Goal: Information Seeking & Learning: Learn about a topic

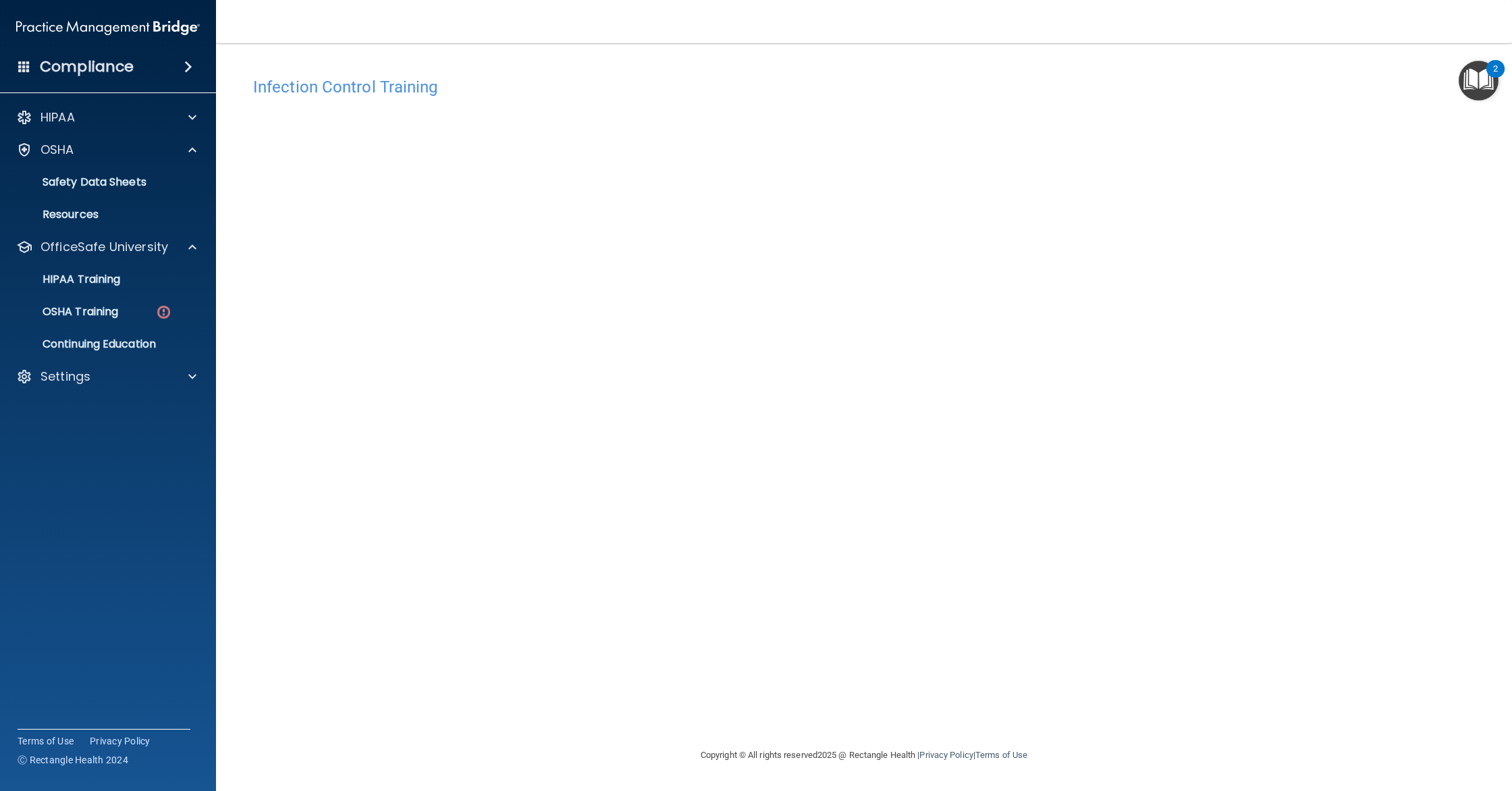
click at [1230, 200] on div "Infection Control Training This course doesn’t expire until . Are you sure you …" at bounding box center [864, 408] width 1242 height 677
click at [1449, 469] on div "Infection Control Training This course doesn’t expire until . Are you sure you …" at bounding box center [864, 408] width 1242 height 677
click at [126, 314] on div "OSHA Training" at bounding box center [101, 311] width 184 height 13
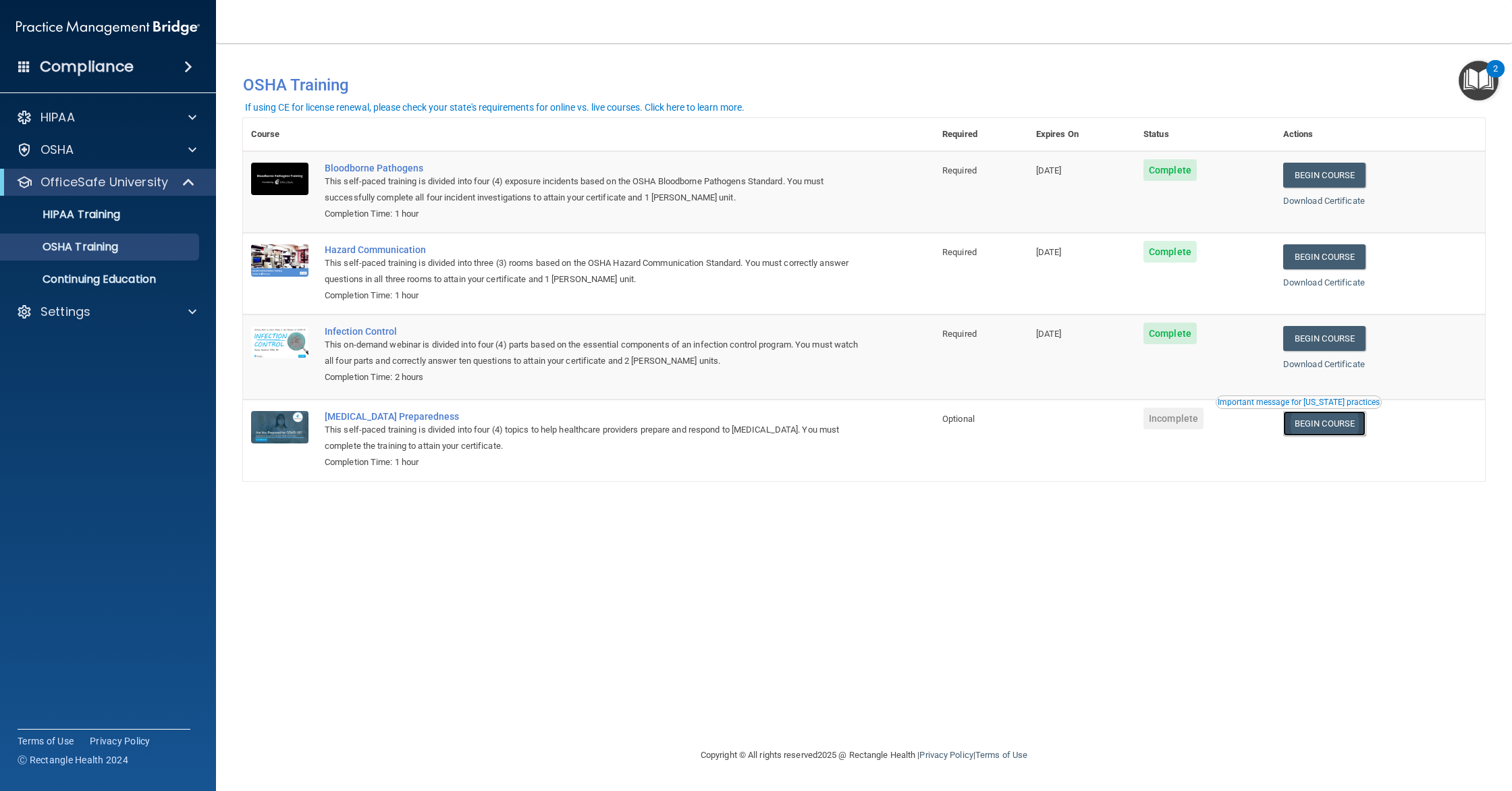
click at [1329, 421] on link "Begin Course" at bounding box center [1325, 424] width 83 height 25
click at [102, 212] on p "HIPAA Training" at bounding box center [65, 214] width 112 height 13
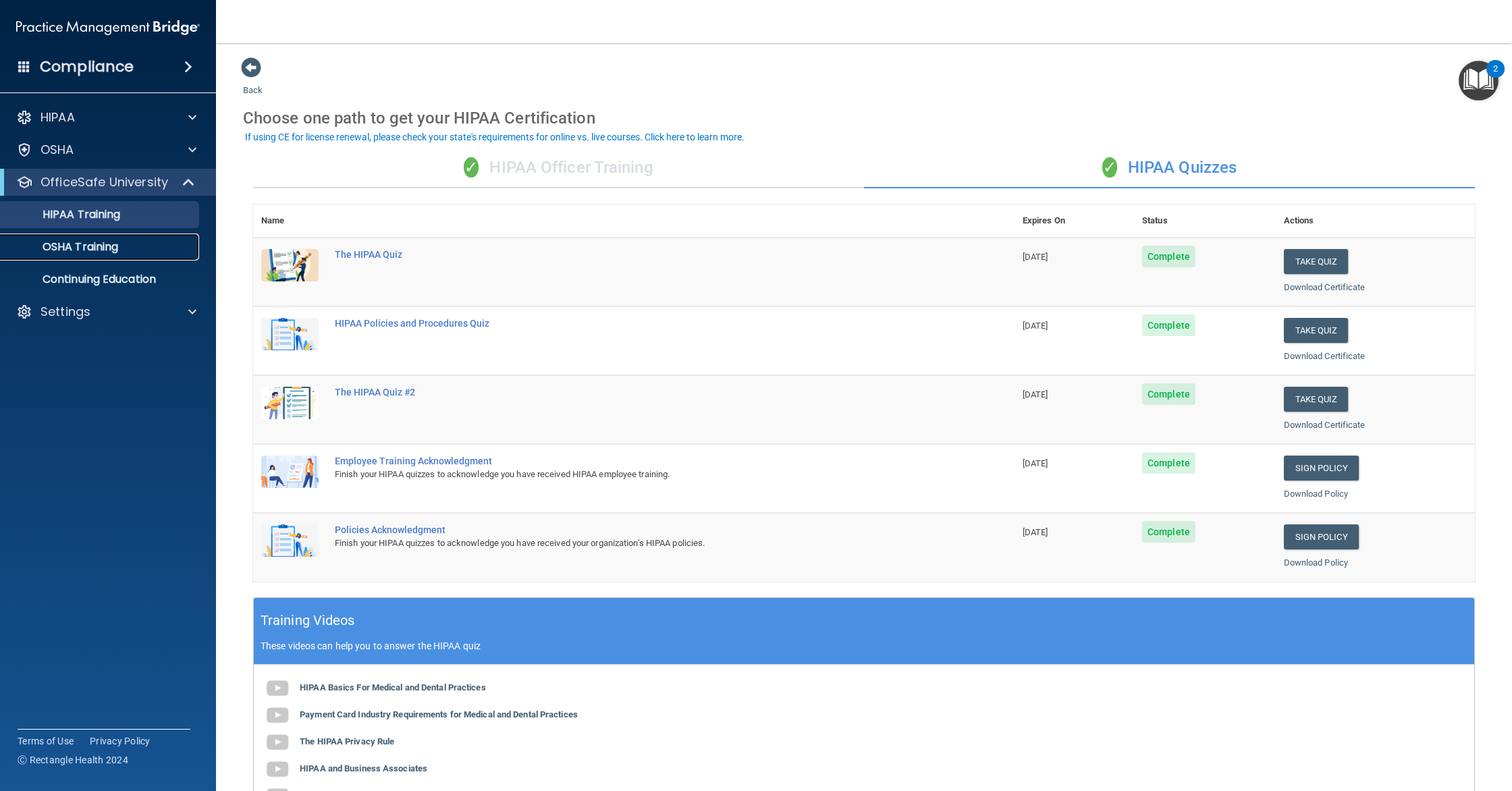
click at [87, 245] on p "OSHA Training" at bounding box center [63, 247] width 109 height 13
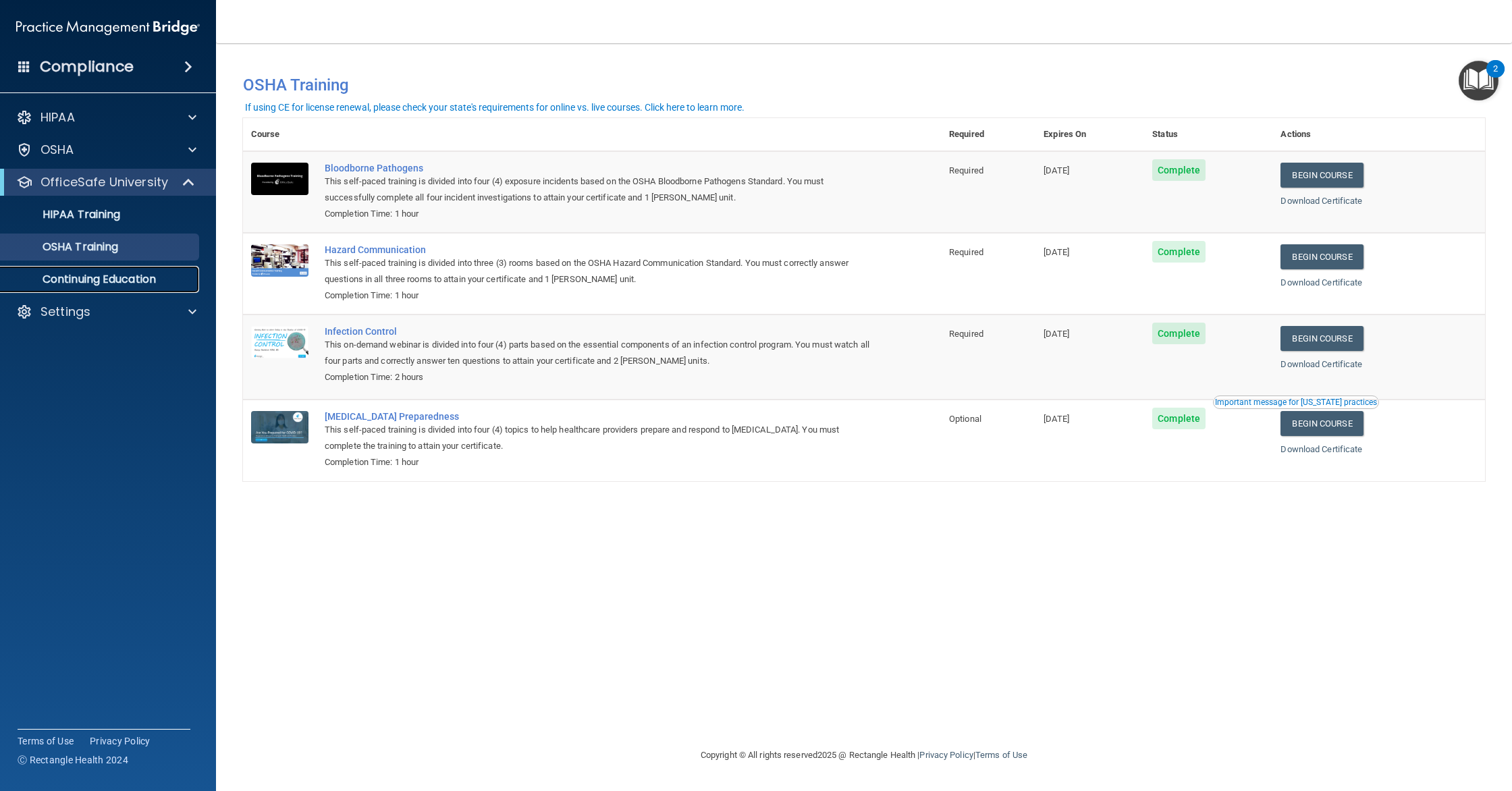
click at [100, 284] on p "Continuing Education" at bounding box center [101, 279] width 184 height 13
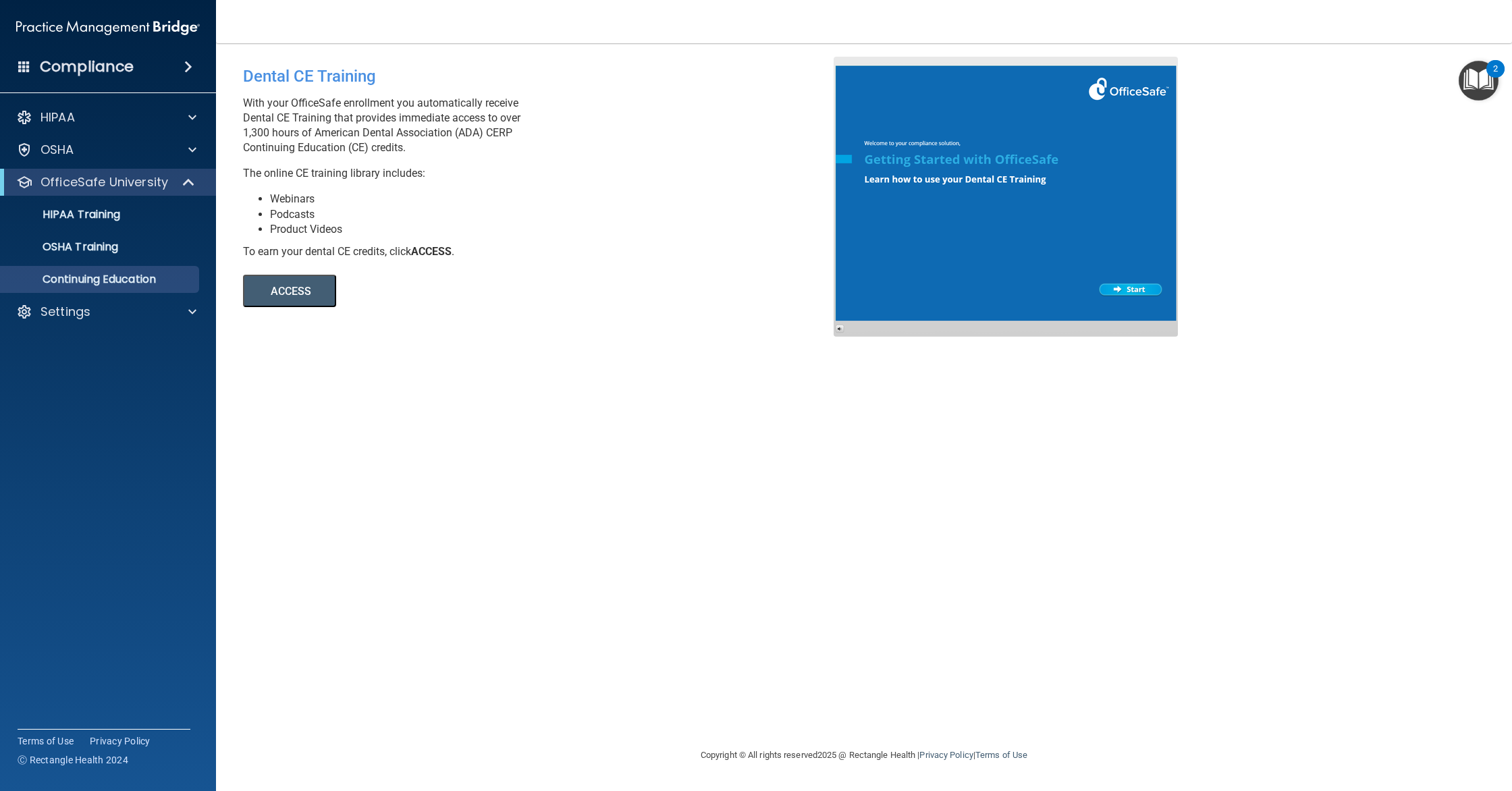
click at [280, 278] on button "ACCESS" at bounding box center [289, 290] width 93 height 32
click at [74, 193] on div "OfficeSafe University" at bounding box center [108, 182] width 216 height 27
click at [83, 211] on p "HIPAA Training" at bounding box center [65, 214] width 112 height 13
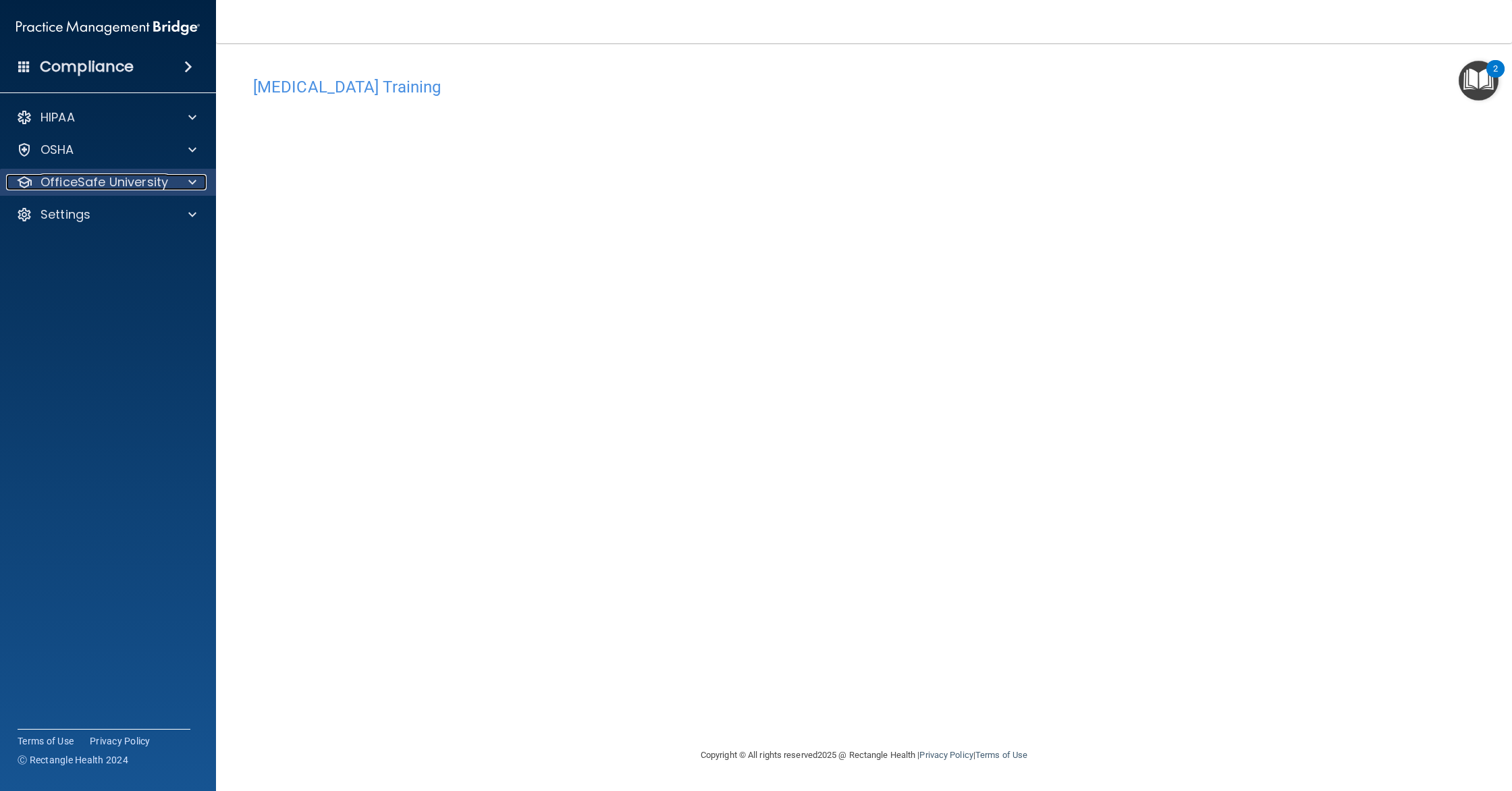
click at [83, 178] on p "OfficeSafe University" at bounding box center [104, 182] width 127 height 17
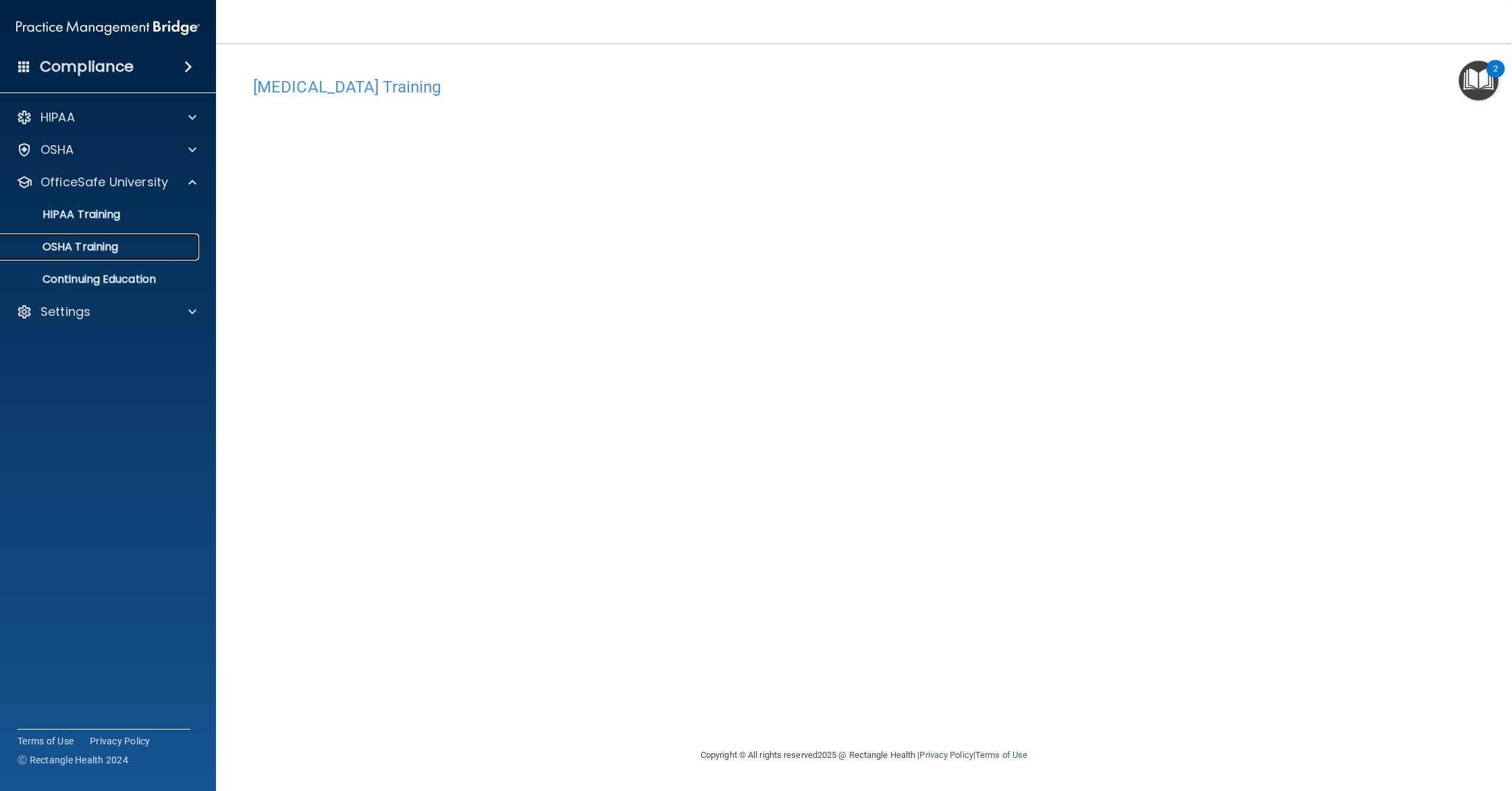
click at [93, 256] on link "OSHA Training" at bounding box center [93, 247] width 212 height 27
